Goal: Transaction & Acquisition: Obtain resource

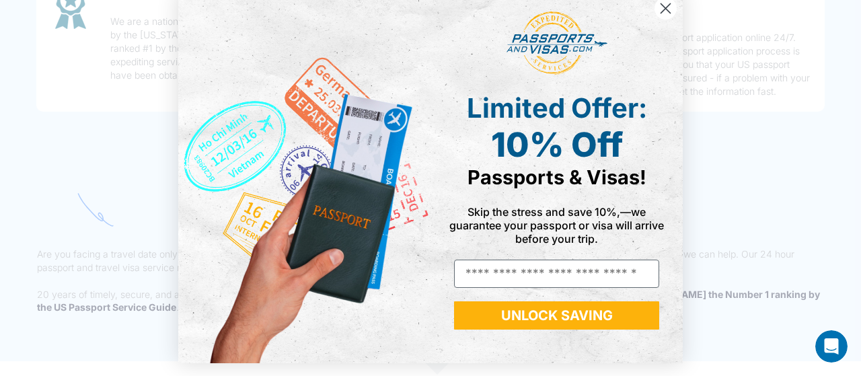
click at [662, 5] on circle "Close dialog" at bounding box center [665, 8] width 22 height 22
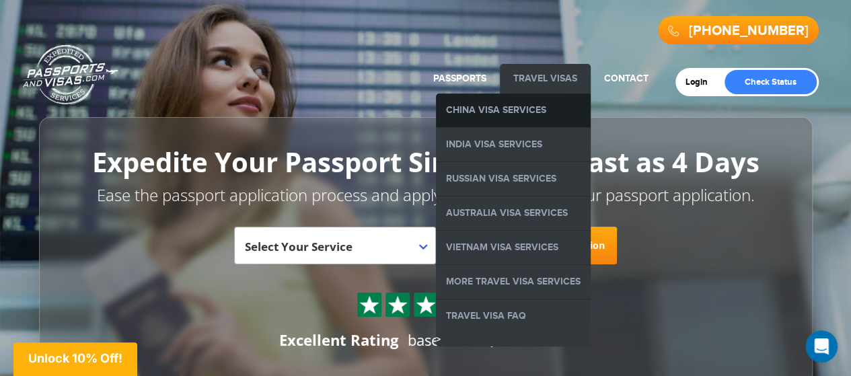
click at [527, 104] on link "China Visa Services" at bounding box center [513, 110] width 155 height 34
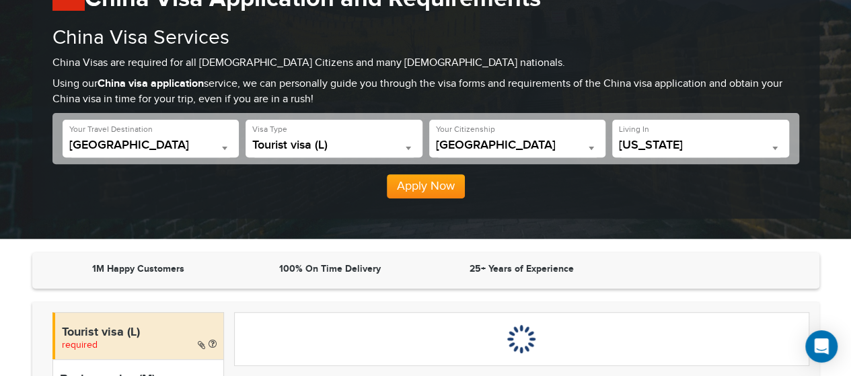
scroll to position [171, 0]
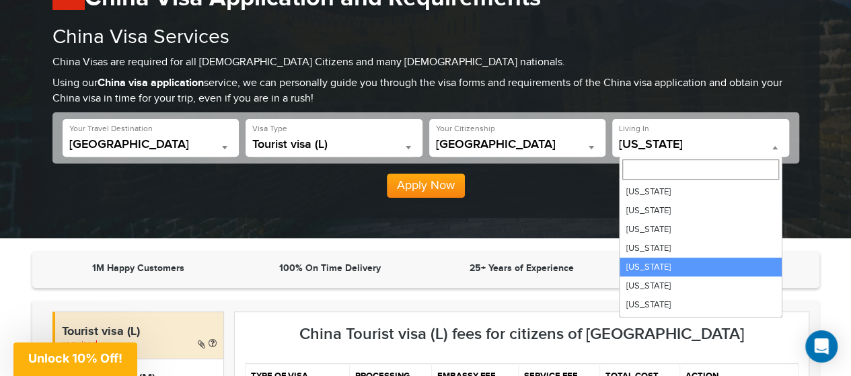
click at [777, 147] on span at bounding box center [774, 147] width 13 height 17
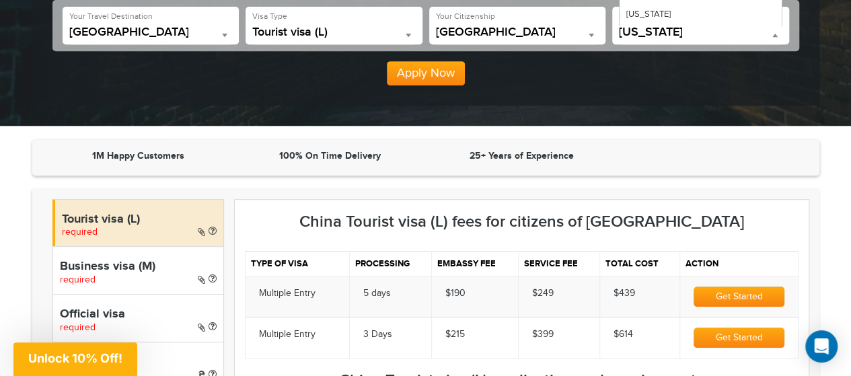
scroll to position [0, 0]
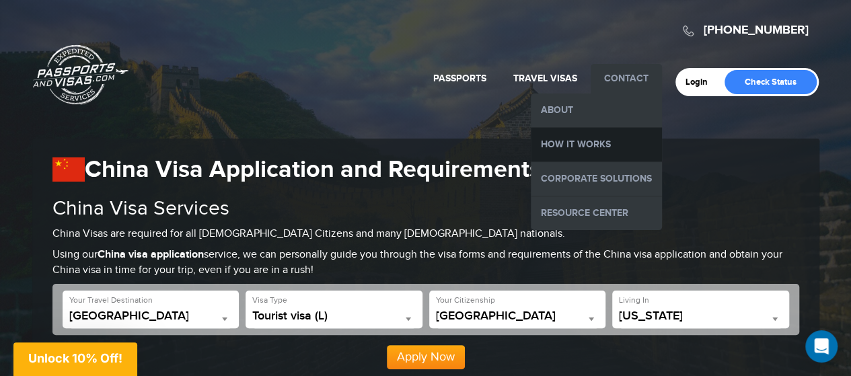
click at [597, 141] on link "How it Works" at bounding box center [596, 145] width 131 height 34
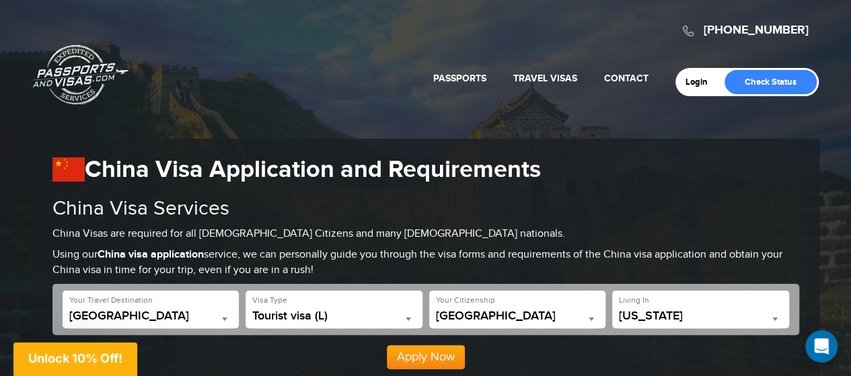
click at [776, 318] on b at bounding box center [774, 318] width 5 height 3
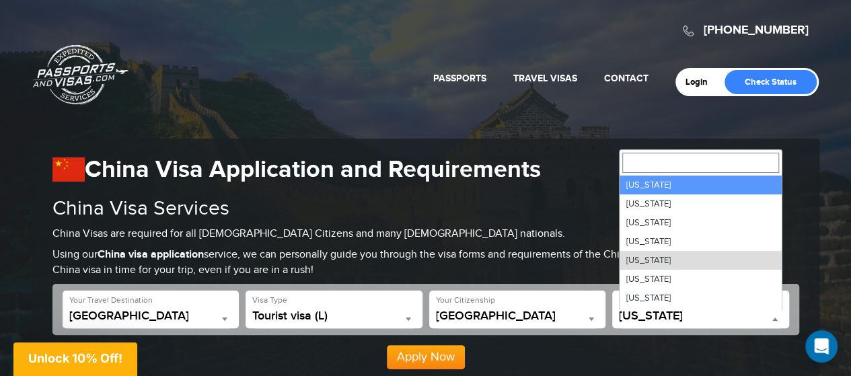
select select "**"
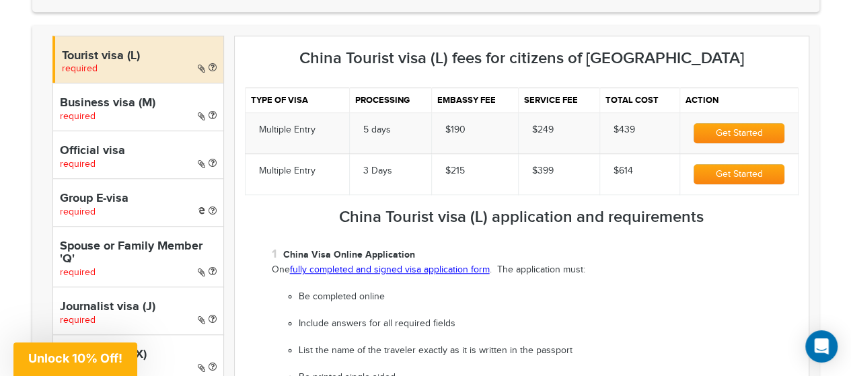
scroll to position [443, 0]
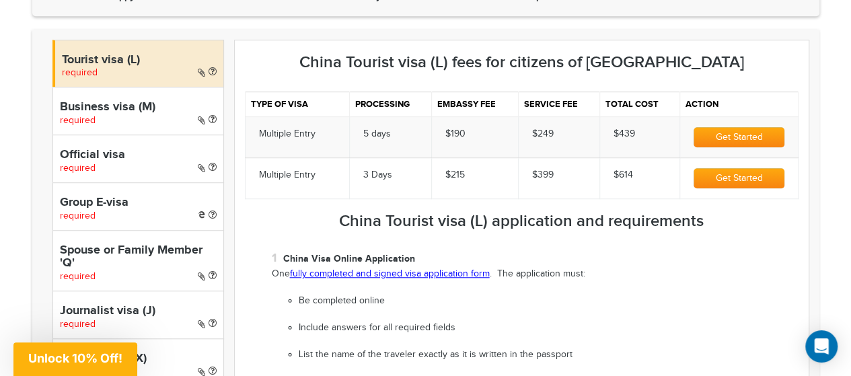
click at [126, 107] on h4 "Business visa (M)" at bounding box center [138, 107] width 157 height 13
select select "*****"
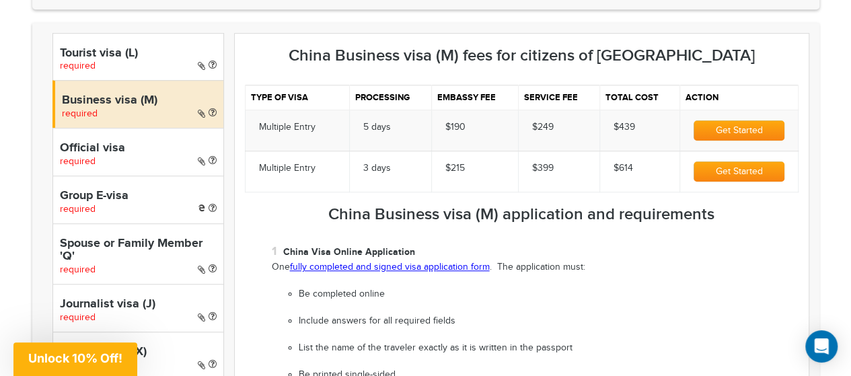
scroll to position [449, 0]
